Goal: Navigation & Orientation: Find specific page/section

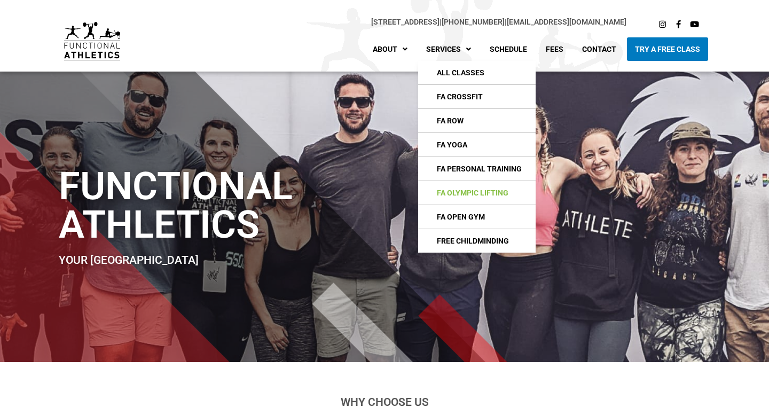
click at [454, 199] on link "FA Olympic Lifting" at bounding box center [476, 192] width 117 height 23
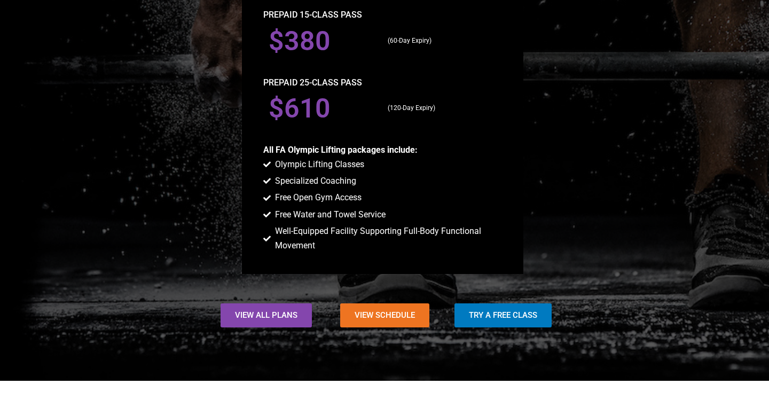
scroll to position [805, 0]
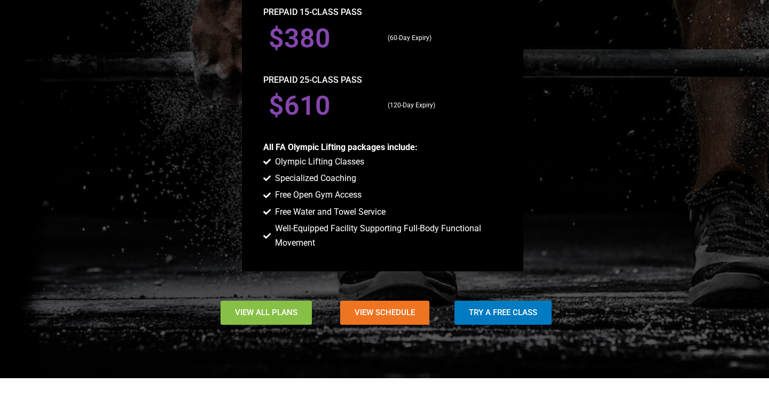
click at [306, 304] on link "View All Plans" at bounding box center [265, 313] width 91 height 24
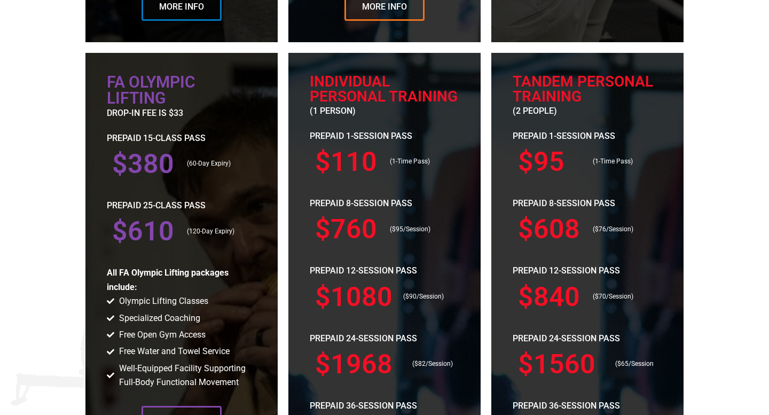
scroll to position [1083, 0]
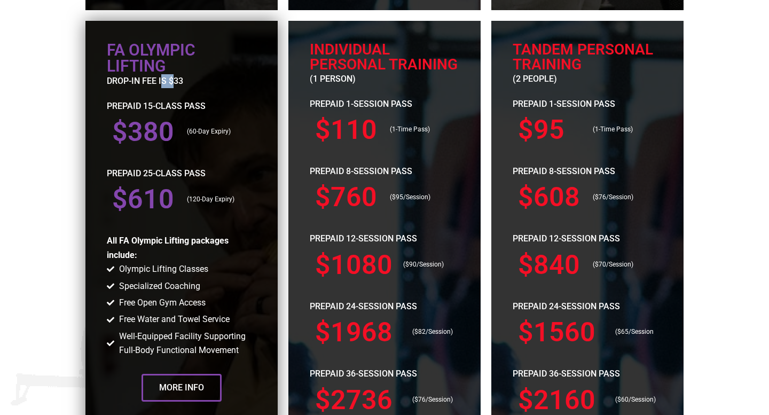
drag, startPoint x: 162, startPoint y: 77, endPoint x: 172, endPoint y: 77, distance: 10.2
click at [172, 77] on p "drop-in fee is $33" at bounding box center [181, 81] width 149 height 14
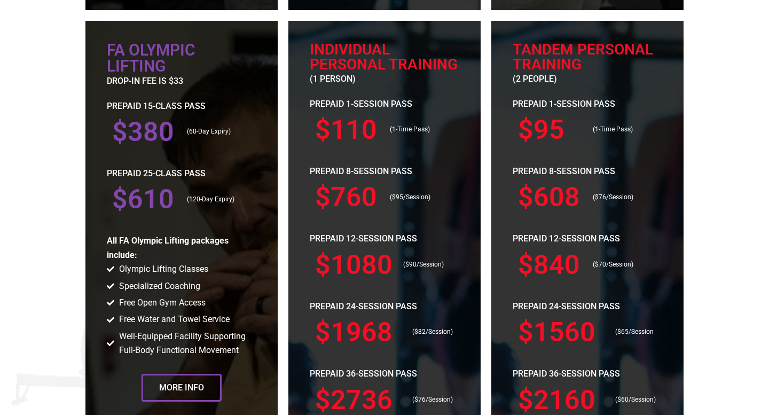
click at [76, 206] on section "FA Olympic Lifting drop-in fee is $33 PREPAID 15-CLASS PASs $380 (60-Day Expiry…" at bounding box center [384, 352] width 769 height 674
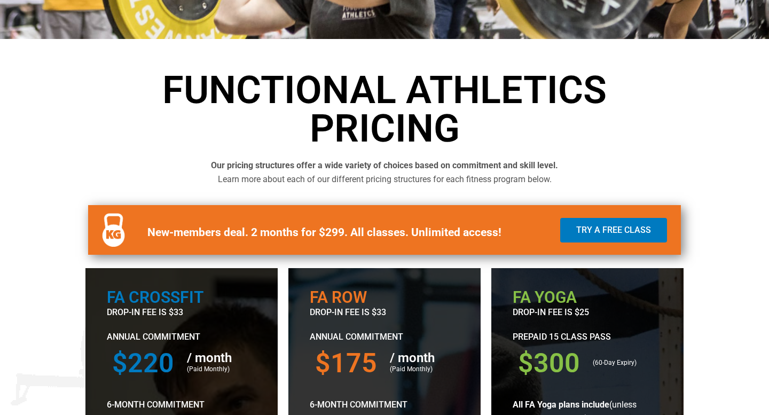
scroll to position [0, 0]
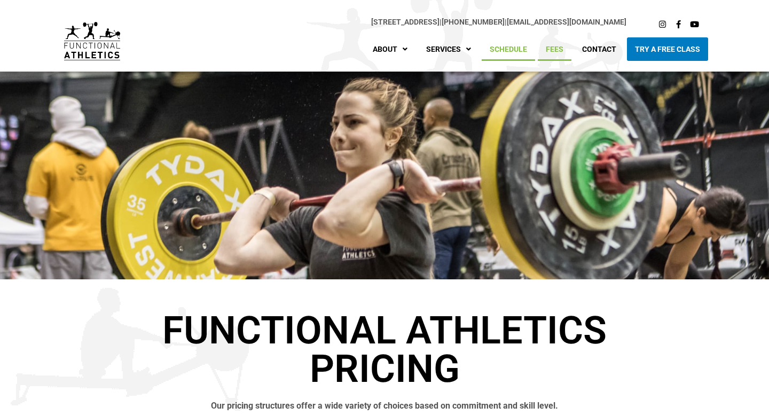
click at [504, 51] on link "Schedule" at bounding box center [508, 48] width 53 height 23
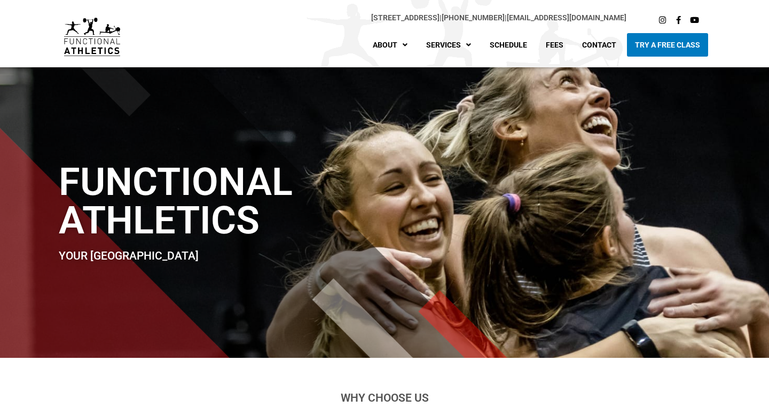
scroll to position [5, 0]
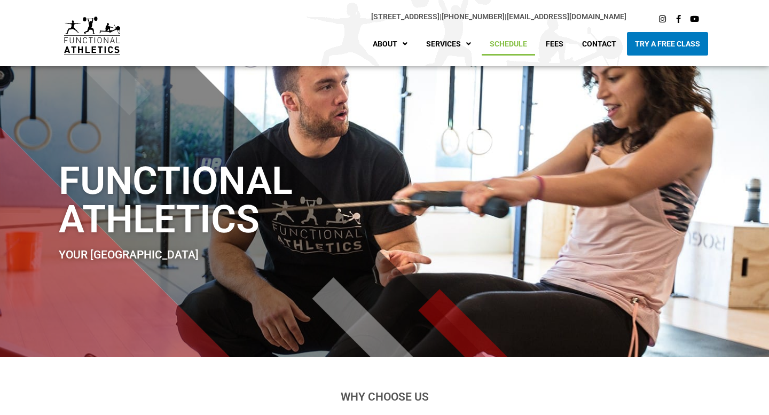
click at [508, 48] on link "Schedule" at bounding box center [508, 43] width 53 height 23
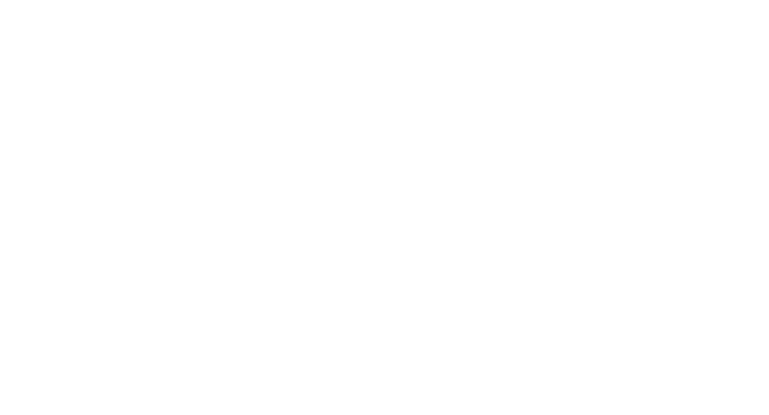
scroll to position [540, 0]
